Goal: Task Accomplishment & Management: Manage account settings

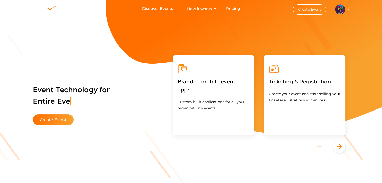
click at [275, 9] on profile-pic at bounding box center [340, 9] width 10 height 4
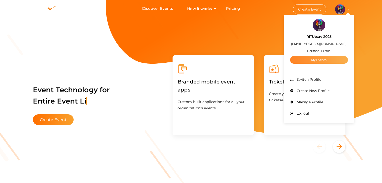
click at [275, 62] on link "My Events" at bounding box center [319, 60] width 58 height 8
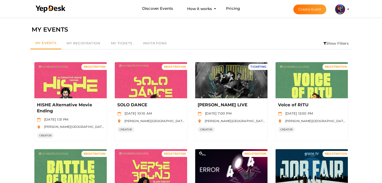
click at [275, 45] on li "Show Filters" at bounding box center [336, 44] width 32 height 12
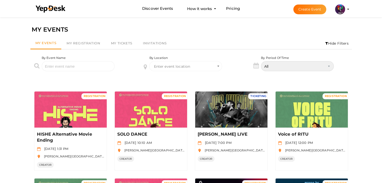
click at [275, 65] on select "All Upcoming Today Tomorrow This Week This Weekend This Month Past" at bounding box center [297, 66] width 73 height 10
select select "Upcoming"
click at [261, 61] on select "All Upcoming Today Tomorrow This Week This Weekend This Month Past" at bounding box center [297, 66] width 73 height 10
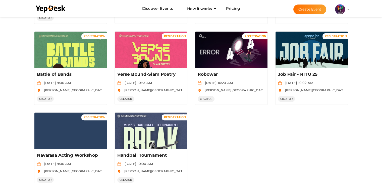
scroll to position [148, 0]
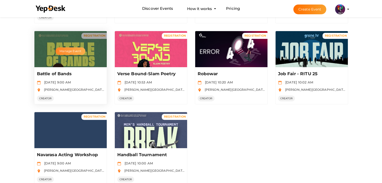
click at [75, 50] on button "Manage Event" at bounding box center [70, 51] width 30 height 8
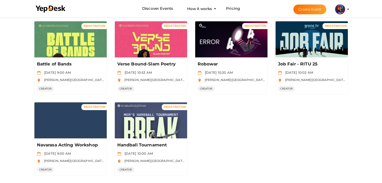
scroll to position [155, 0]
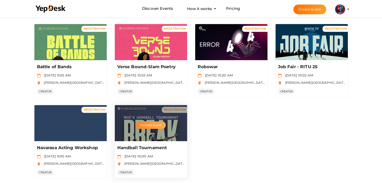
click at [151, 125] on button "Manage Event" at bounding box center [151, 126] width 30 height 8
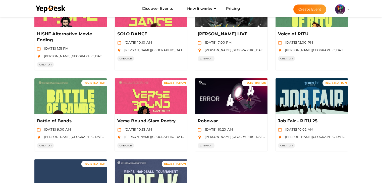
scroll to position [91, 0]
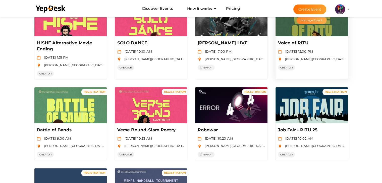
click at [275, 19] on button "Manage Event" at bounding box center [312, 21] width 30 height 8
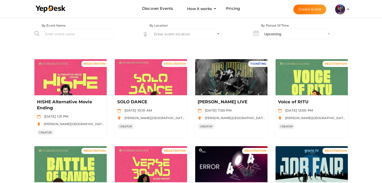
scroll to position [32, 0]
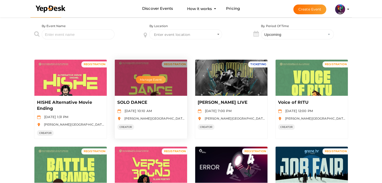
click at [151, 80] on button "Manage Event" at bounding box center [151, 80] width 30 height 8
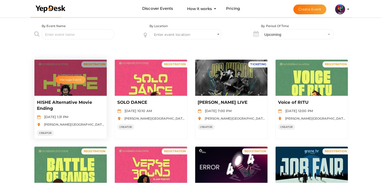
click at [69, 79] on button "Manage Event" at bounding box center [70, 80] width 30 height 8
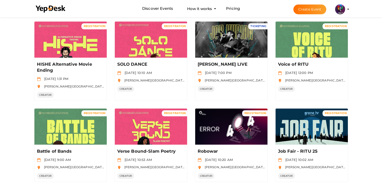
scroll to position [0, 0]
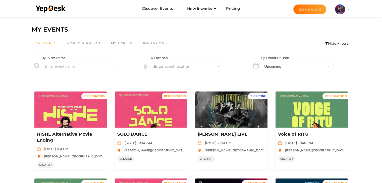
click at [275, 6] on button "Create Event" at bounding box center [309, 10] width 33 height 10
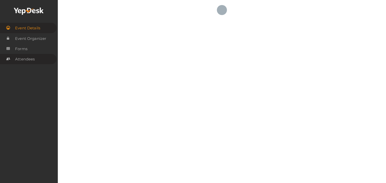
click at [36, 61] on link "Attendees" at bounding box center [28, 59] width 56 height 10
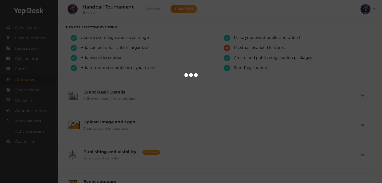
click at [32, 71] on div at bounding box center [191, 91] width 382 height 183
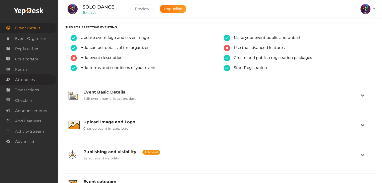
click at [38, 78] on link "Attendees" at bounding box center [28, 80] width 56 height 10
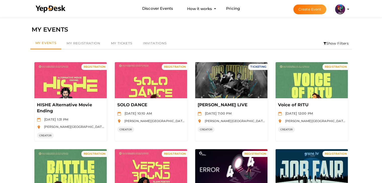
click at [335, 46] on li "Show Filters" at bounding box center [336, 44] width 32 height 12
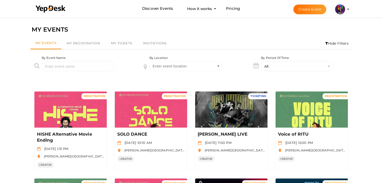
click at [335, 44] on li "Hide Filters" at bounding box center [337, 44] width 30 height 12
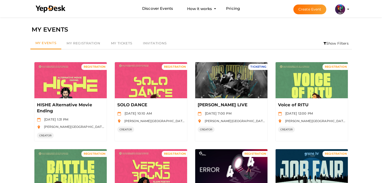
scroll to position [133, 0]
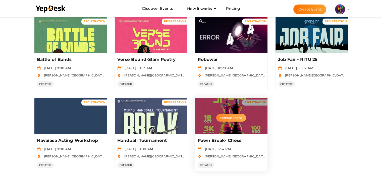
click at [237, 117] on button "Manage Event" at bounding box center [231, 118] width 30 height 8
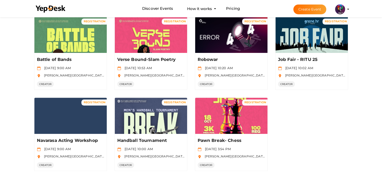
scroll to position [0, 0]
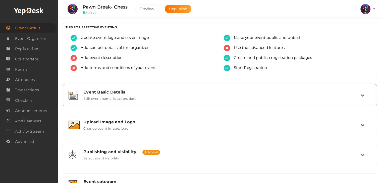
click at [131, 98] on label "Edit event name, location, date" at bounding box center [109, 98] width 53 height 6
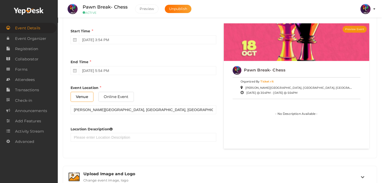
scroll to position [218, 0]
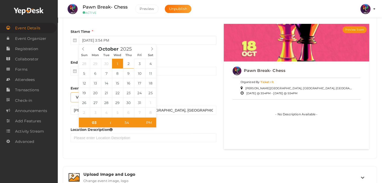
click at [92, 37] on input "[DATE] 3:54 PM" at bounding box center [147, 40] width 137 height 9
type input "October 18, 2025 3:54 AM"
click at [153, 121] on span "AM" at bounding box center [149, 123] width 14 height 10
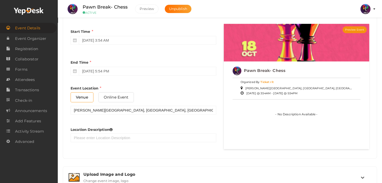
click at [164, 123] on div "Location Description" at bounding box center [144, 133] width 146 height 23
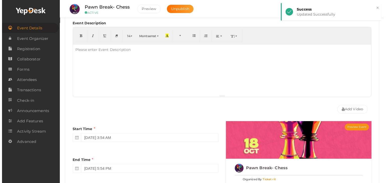
scroll to position [0, 0]
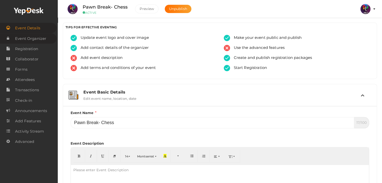
click at [26, 33] on link "Event Organizer" at bounding box center [28, 38] width 56 height 10
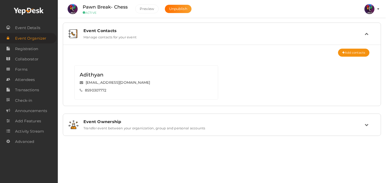
click at [368, 32] on icon at bounding box center [366, 34] width 4 height 4
